Goal: Transaction & Acquisition: Purchase product/service

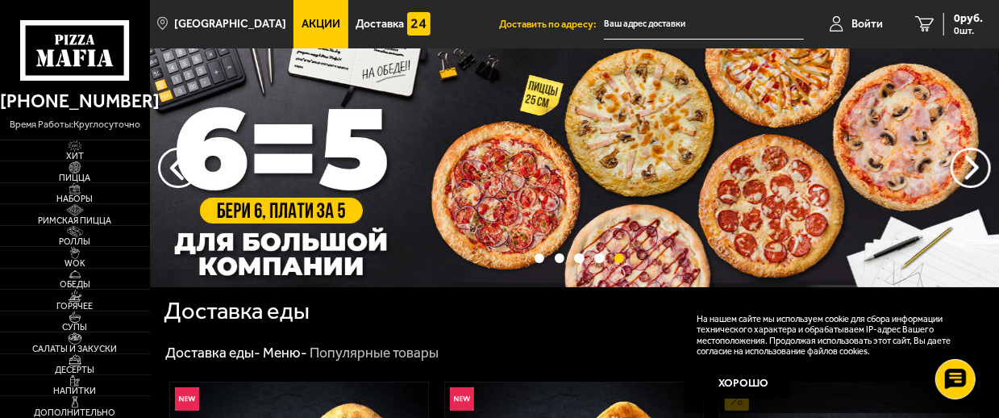
click at [618, 182] on img at bounding box center [574, 167] width 849 height 239
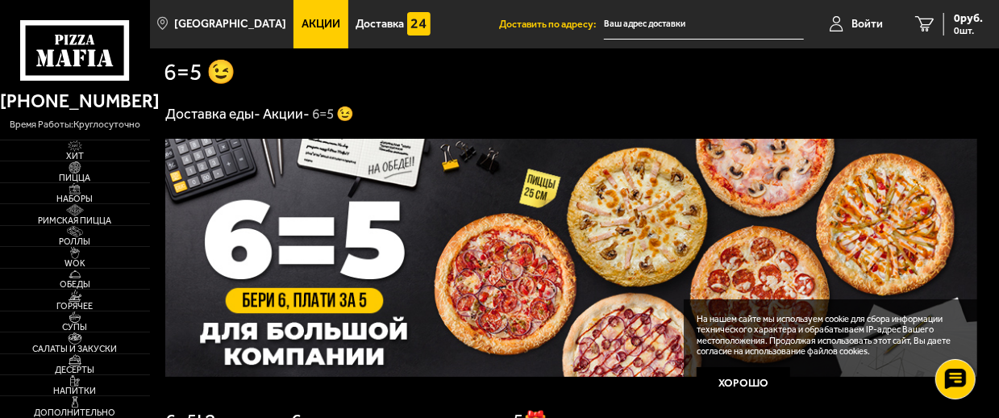
click at [601, 230] on img at bounding box center [571, 258] width 812 height 238
click at [552, 227] on img at bounding box center [571, 258] width 812 height 238
drag, startPoint x: 197, startPoint y: 231, endPoint x: 107, endPoint y: 202, distance: 93.9
drag, startPoint x: 107, startPoint y: 202, endPoint x: 147, endPoint y: 206, distance: 39.7
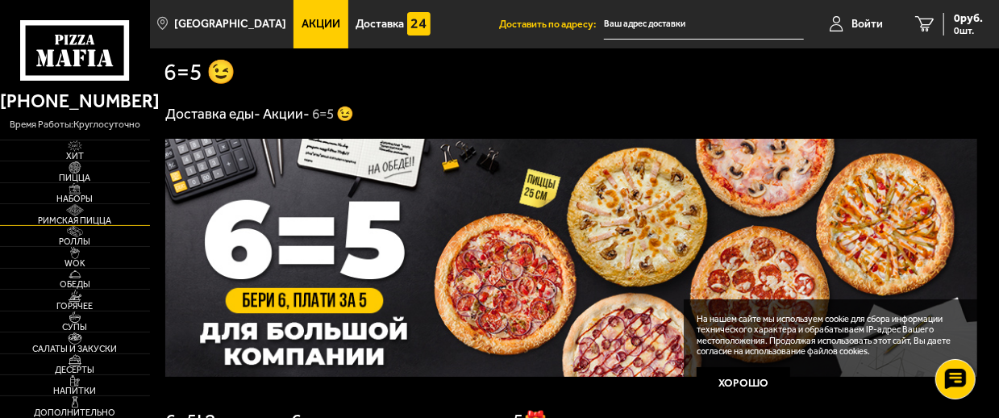
click at [147, 206] on link "Римская пицца" at bounding box center [75, 214] width 150 height 20
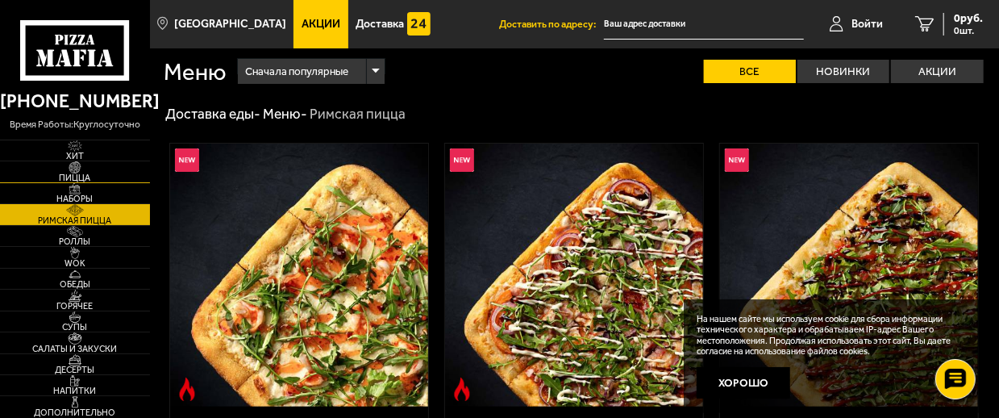
click at [77, 175] on span "Пицца" at bounding box center [75, 177] width 150 height 9
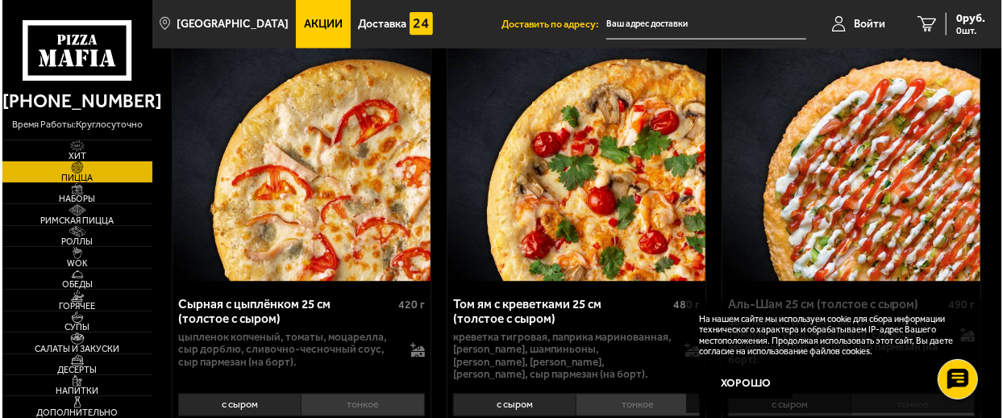
scroll to position [1129, 0]
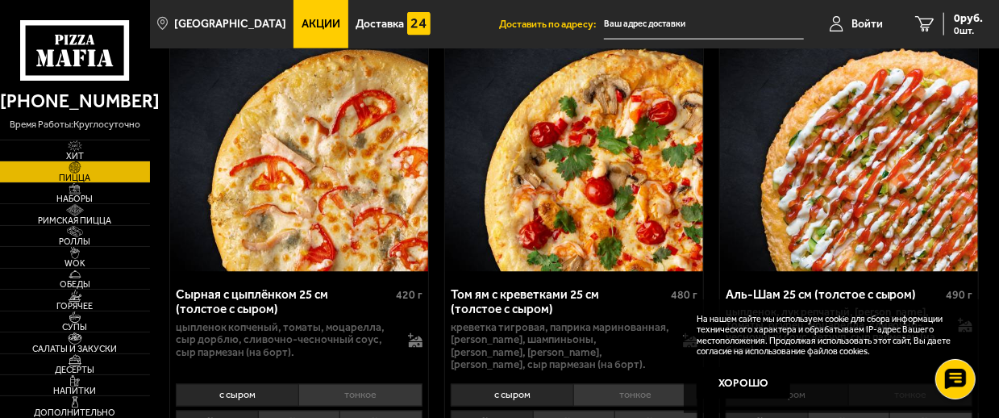
drag, startPoint x: 502, startPoint y: 383, endPoint x: 181, endPoint y: 120, distance: 414.9
click at [181, 120] on img at bounding box center [299, 139] width 258 height 263
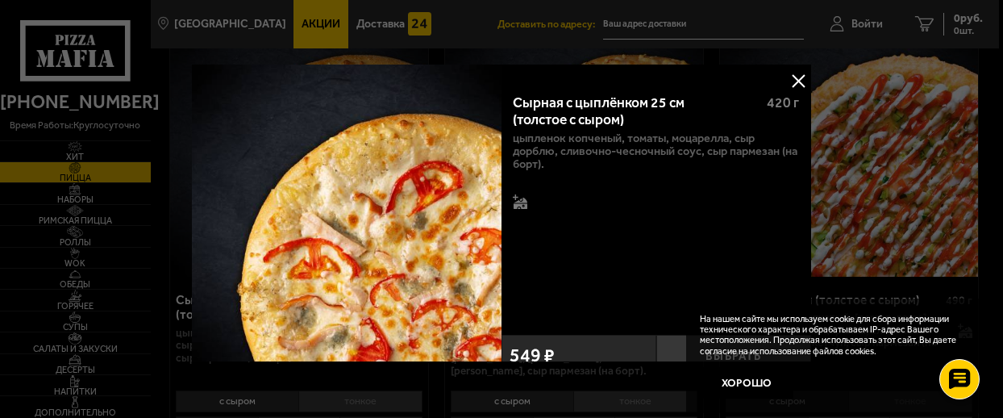
click at [575, 252] on div "Сырная с цыплёнком 25 см (толстое с сыром) 420 г цыпленок копченый, томаты, моц…" at bounding box center [657, 204] width 310 height 247
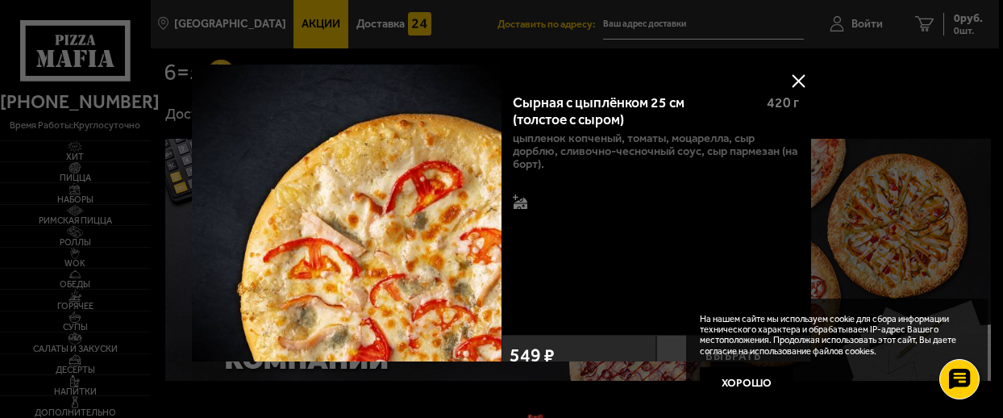
click at [596, 181] on div "цыпленок копченый, томаты, моцарелла, сыр дорблю, сливочно-чесночный соус, сыр …" at bounding box center [657, 171] width 286 height 79
click at [803, 78] on button at bounding box center [799, 81] width 24 height 24
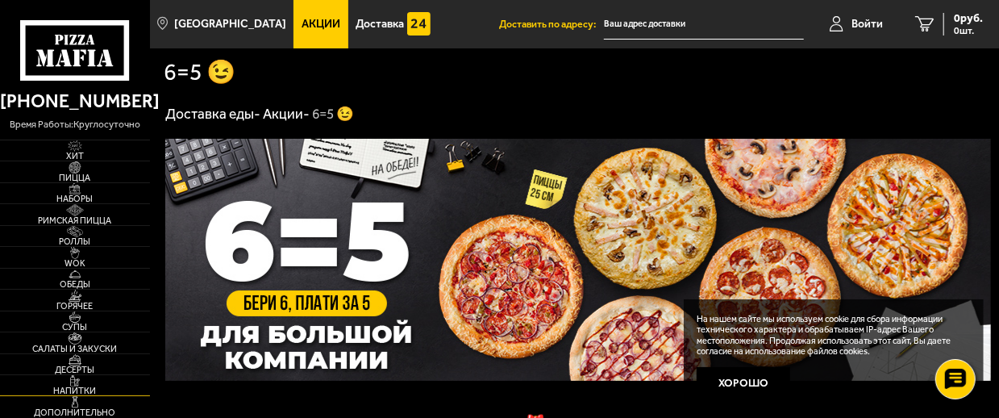
drag, startPoint x: 190, startPoint y: 266, endPoint x: 80, endPoint y: 375, distance: 155.1
click at [80, 375] on img at bounding box center [75, 381] width 40 height 12
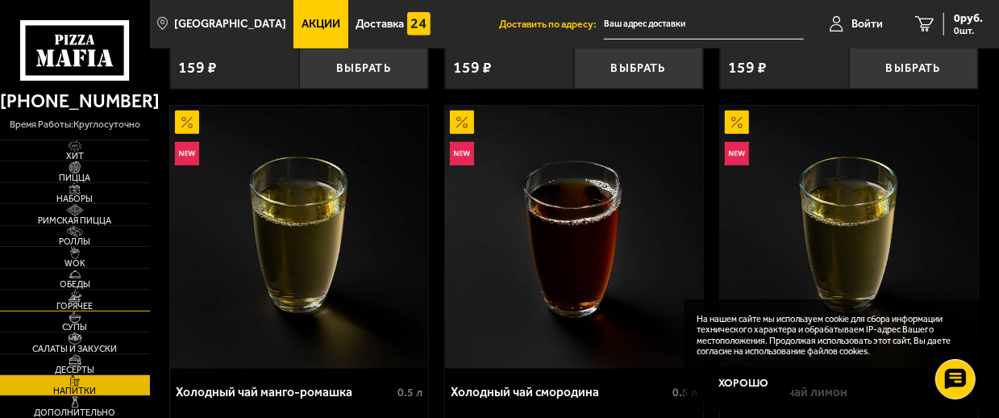
scroll to position [484, 0]
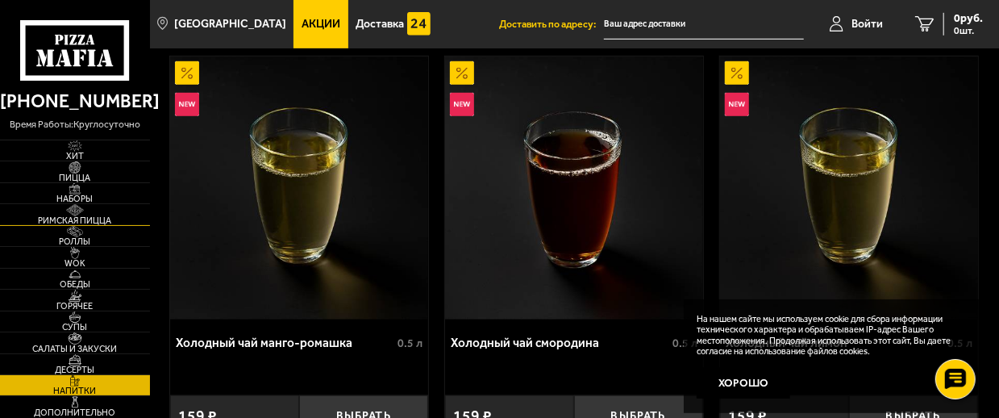
click at [74, 221] on span "Римская пицца" at bounding box center [75, 220] width 150 height 9
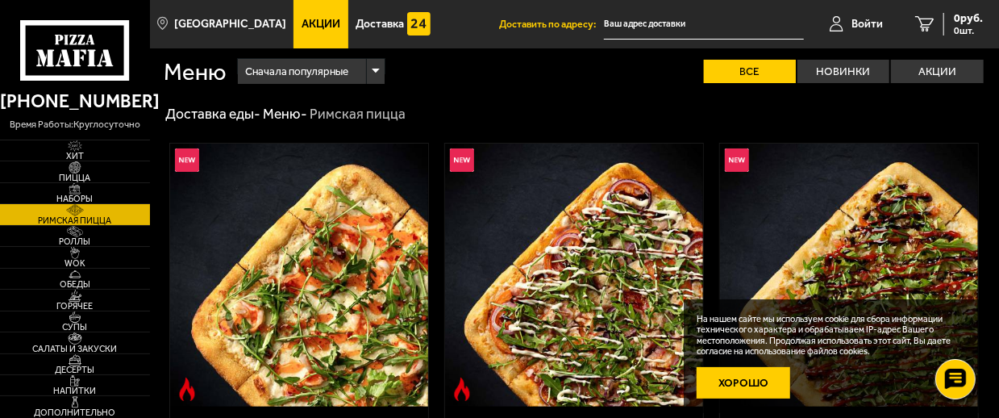
click at [765, 381] on button "Хорошо" at bounding box center [744, 382] width 94 height 31
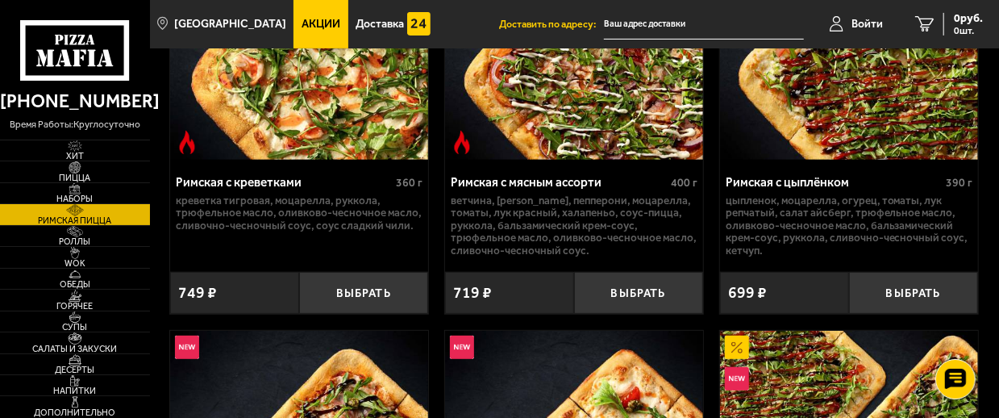
scroll to position [227, 0]
